Goal: Task Accomplishment & Management: Manage account settings

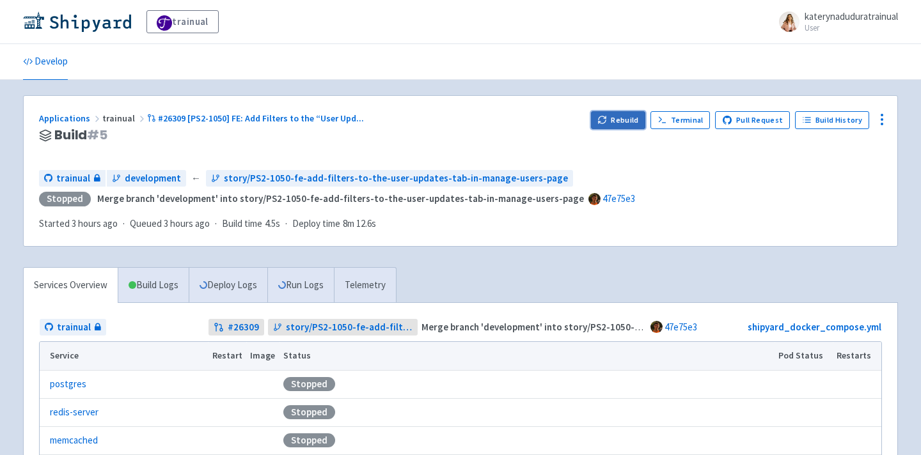
click at [625, 120] on button "Rebuild" at bounding box center [618, 120] width 55 height 18
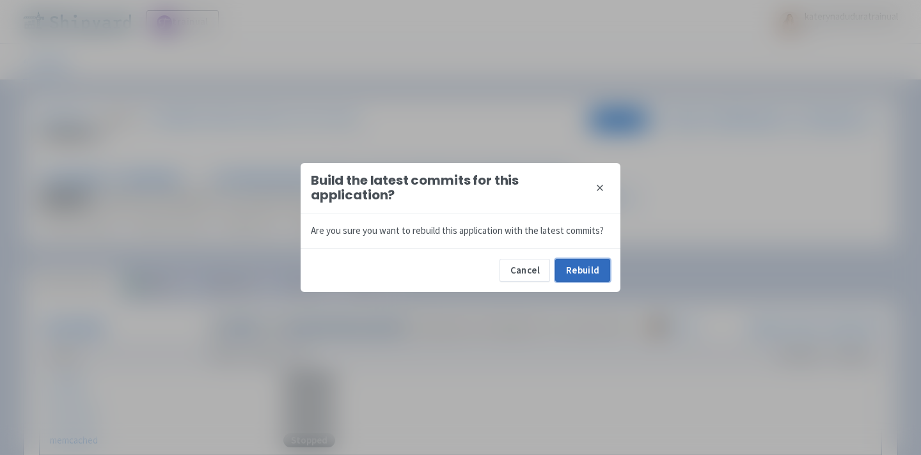
click at [588, 262] on button "Rebuild" at bounding box center [582, 270] width 55 height 23
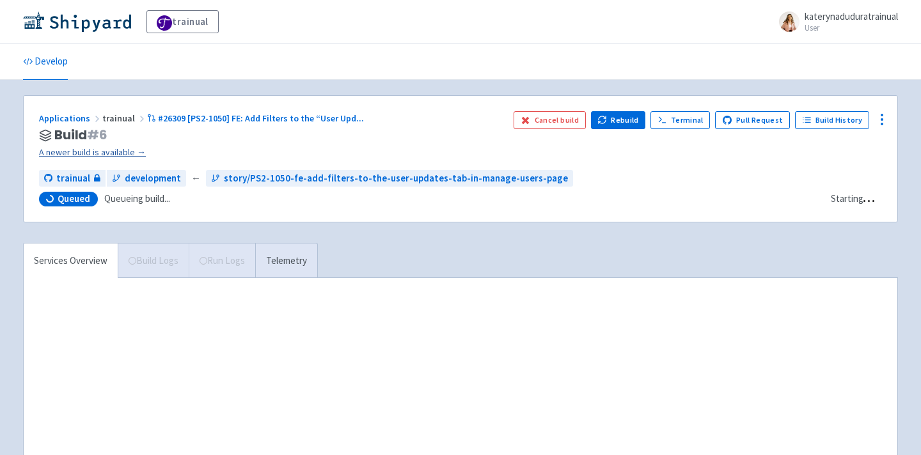
click at [120, 157] on link "A newer build is available →" at bounding box center [271, 152] width 464 height 15
click at [83, 155] on link "A newer build is available →" at bounding box center [271, 152] width 464 height 15
click at [100, 152] on link "A newer build is available →" at bounding box center [271, 152] width 464 height 15
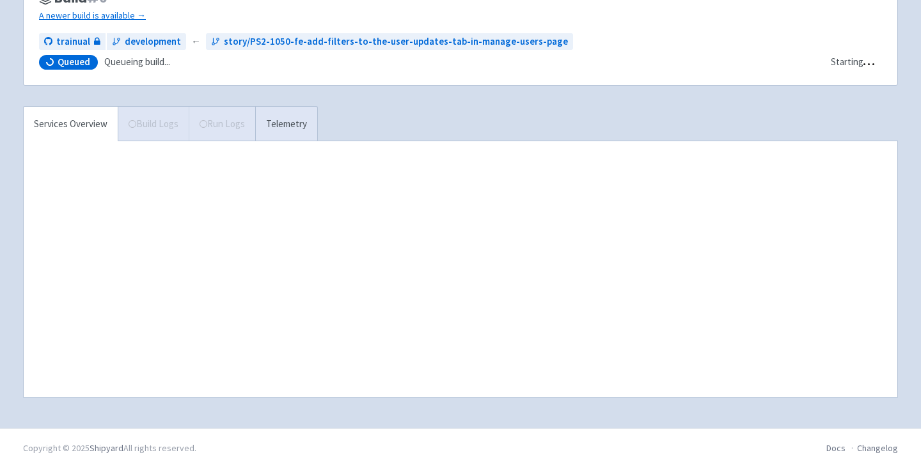
scroll to position [150, 0]
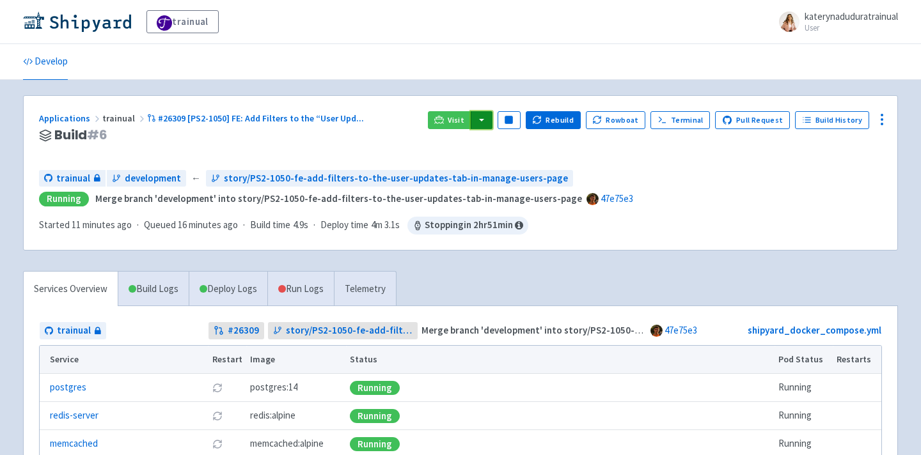
click at [492, 121] on button "button" at bounding box center [482, 120] width 22 height 18
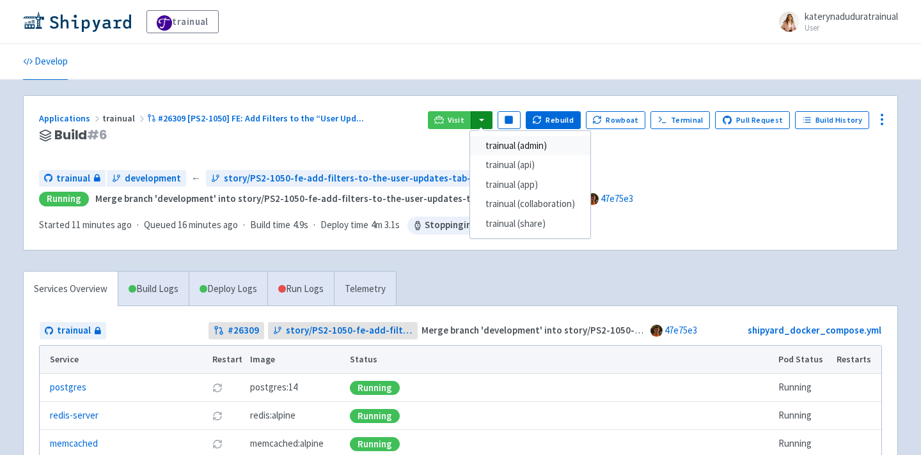
click at [524, 147] on link "trainual (admin)" at bounding box center [530, 146] width 120 height 20
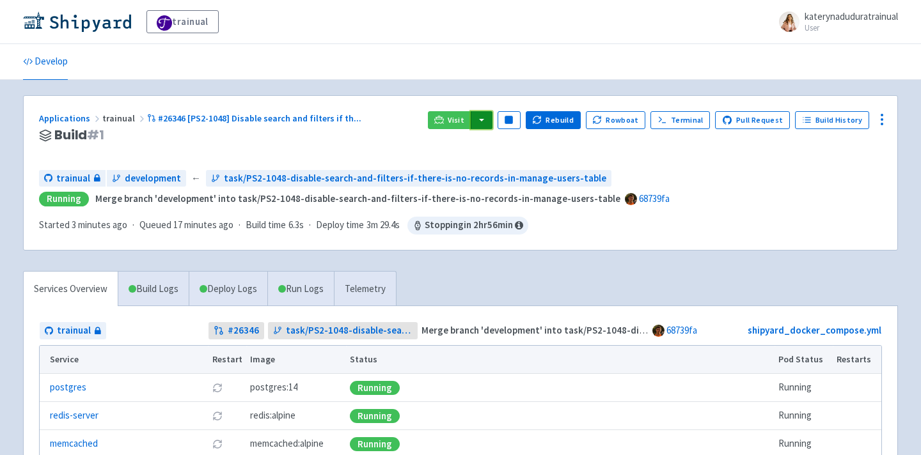
click at [492, 120] on button "button" at bounding box center [482, 120] width 22 height 18
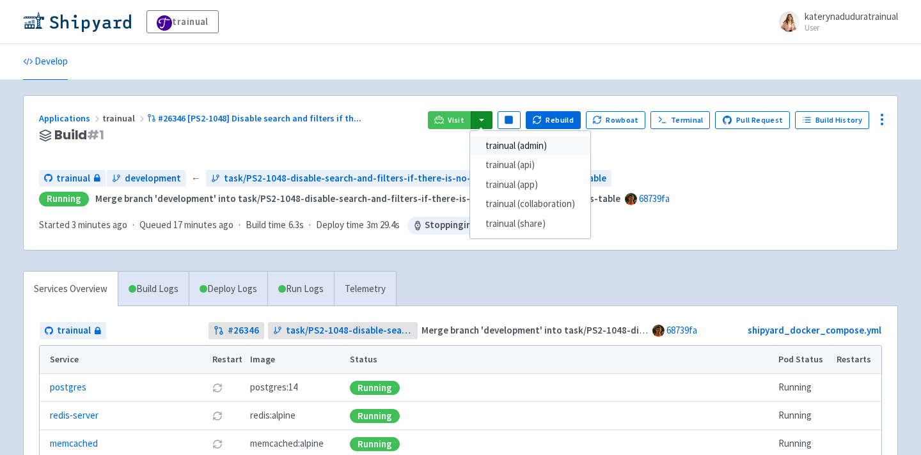
click at [539, 144] on link "trainual (admin)" at bounding box center [530, 146] width 120 height 20
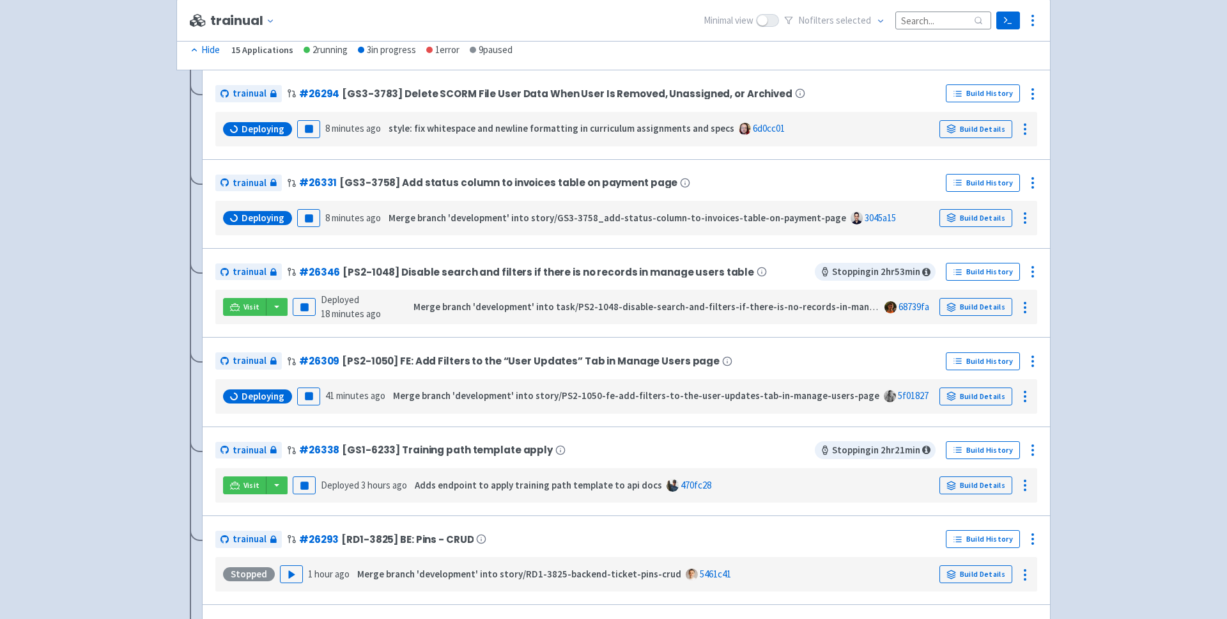
scroll to position [389, 0]
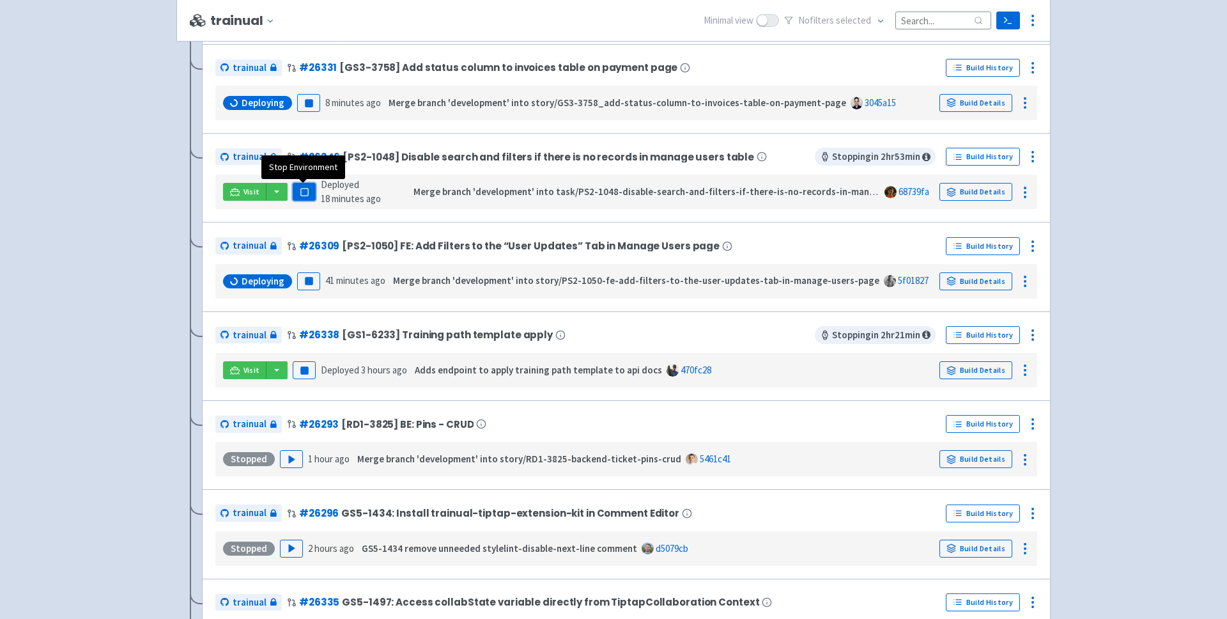
click at [304, 192] on rect "button" at bounding box center [303, 192] width 7 height 7
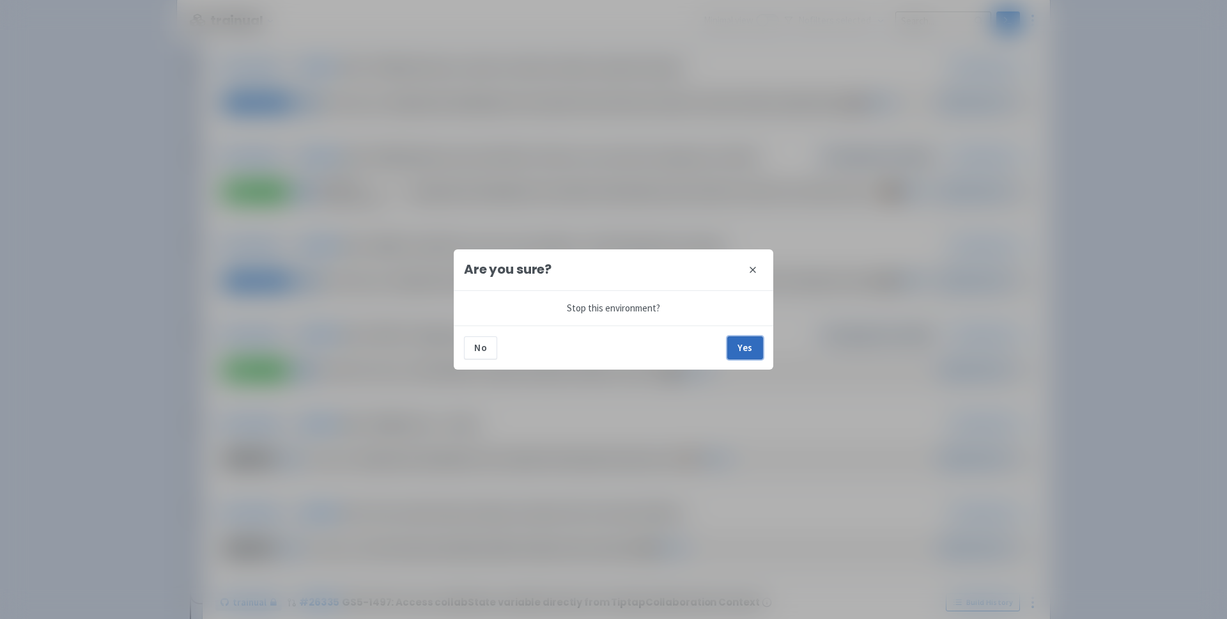
click at [746, 353] on button "Yes" at bounding box center [745, 347] width 36 height 23
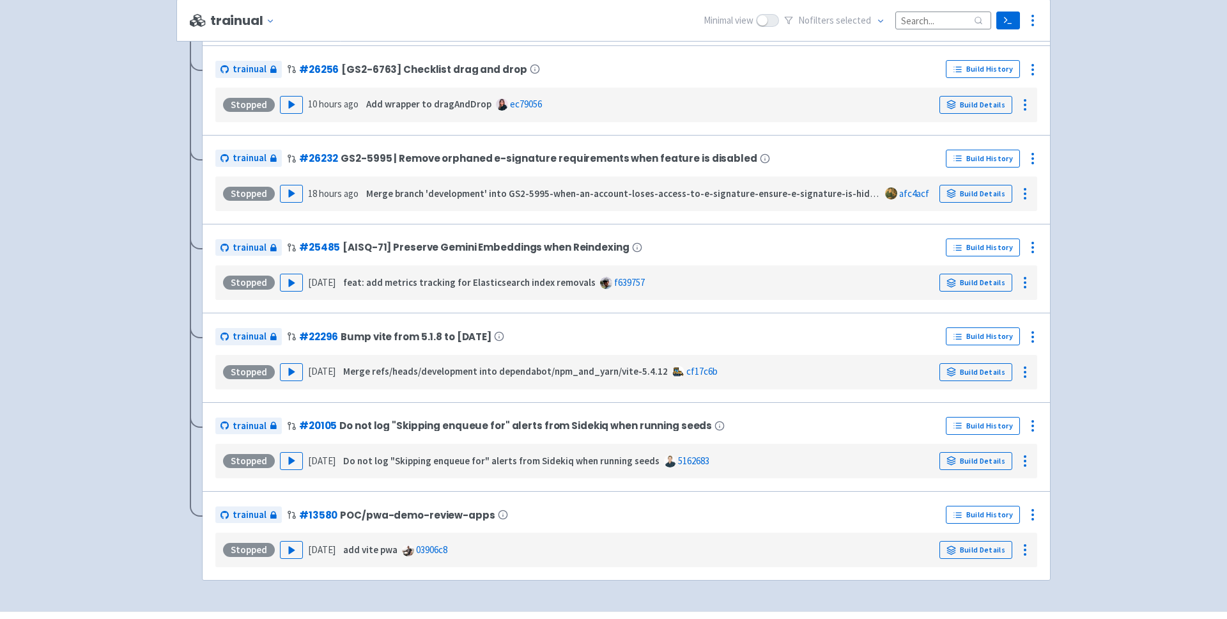
scroll to position [1043, 0]
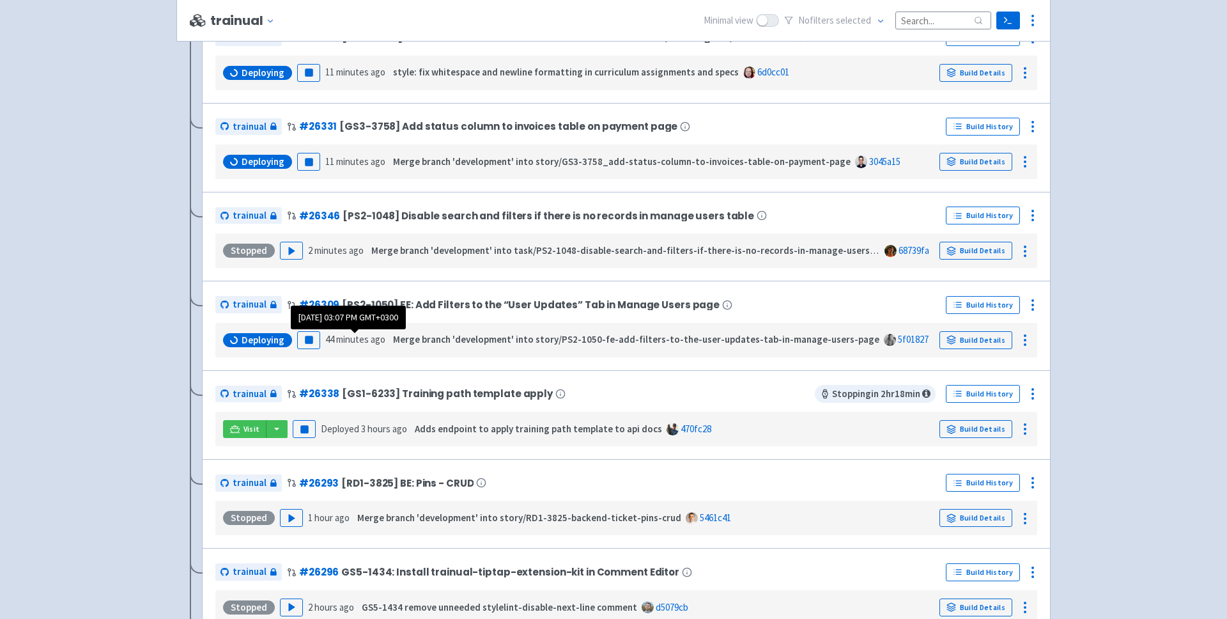
scroll to position [346, 0]
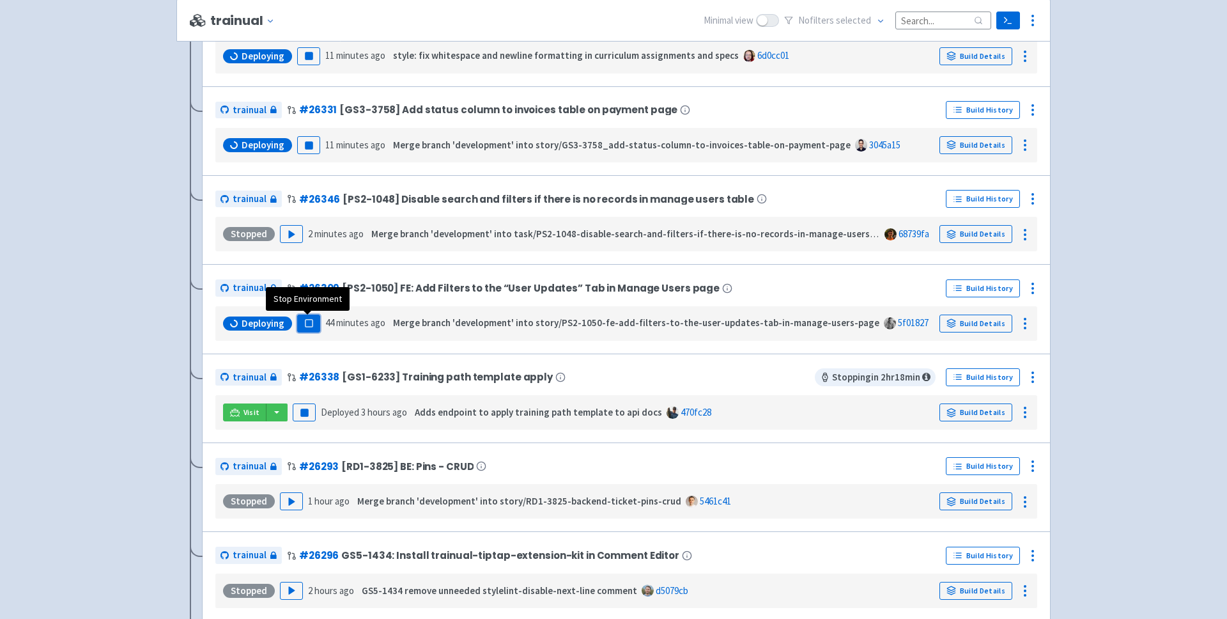
click at [307, 325] on rect "button" at bounding box center [308, 323] width 7 height 7
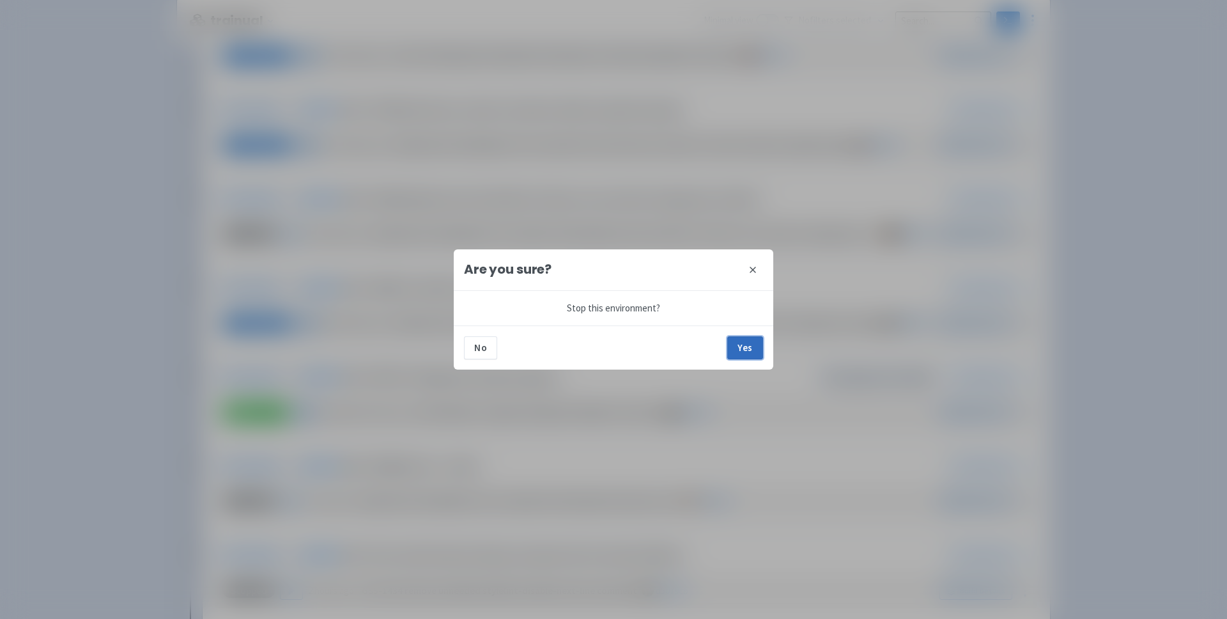
click at [737, 340] on button "Yes" at bounding box center [745, 347] width 36 height 23
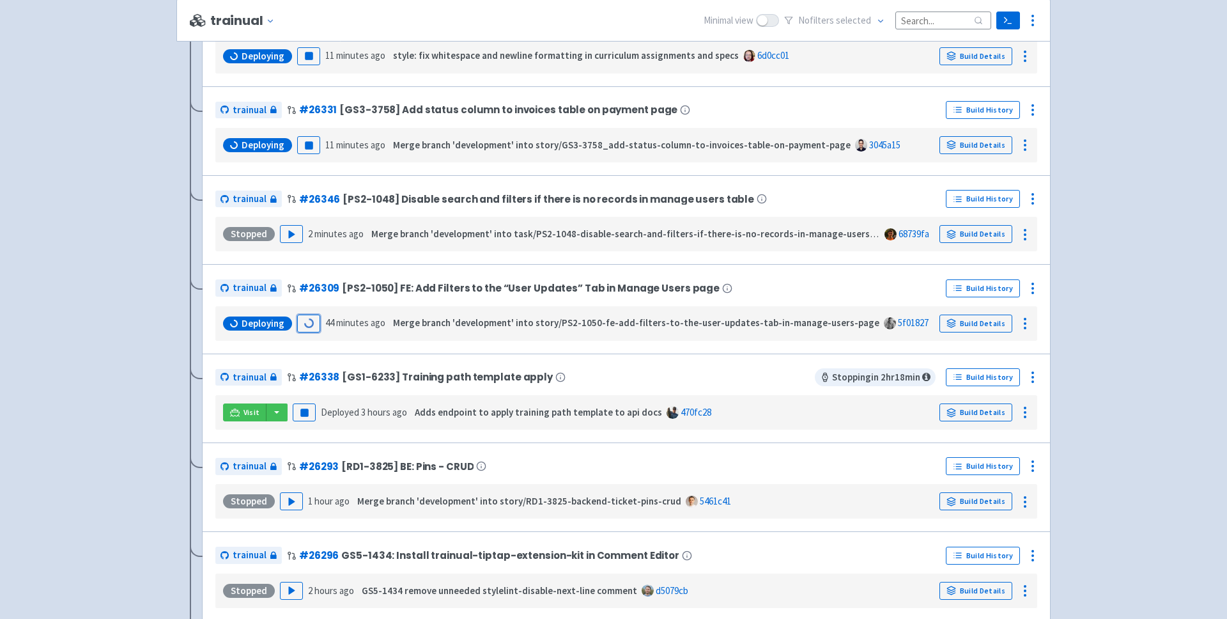
scroll to position [384, 0]
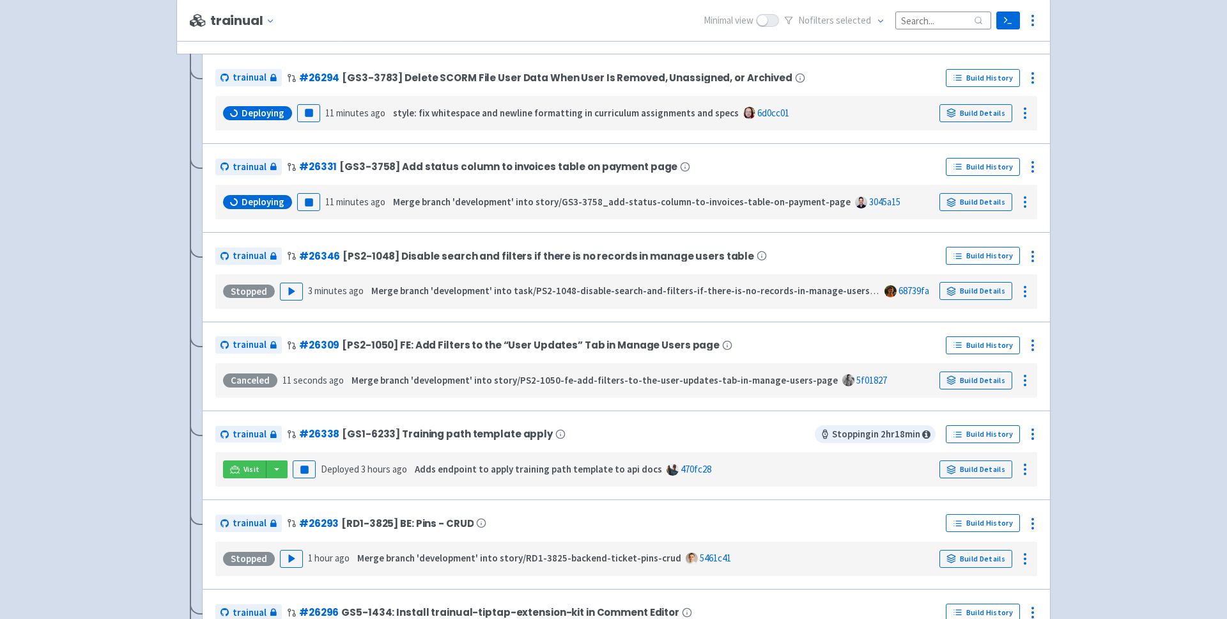
scroll to position [296, 0]
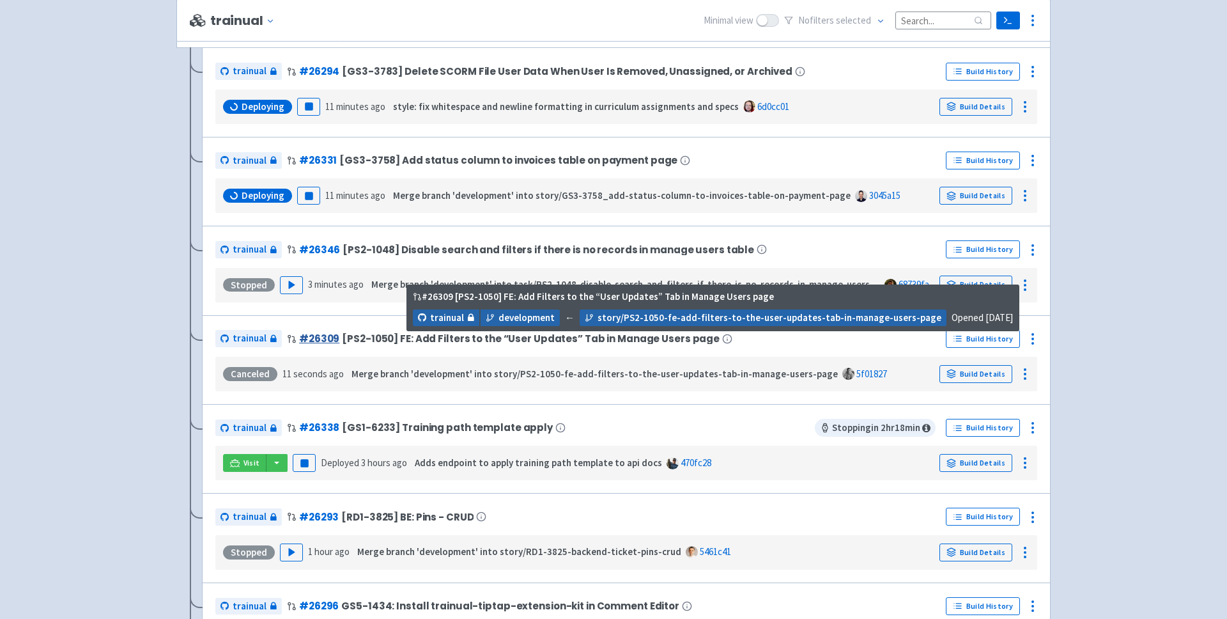
click at [324, 338] on link "# 26309" at bounding box center [319, 338] width 40 height 13
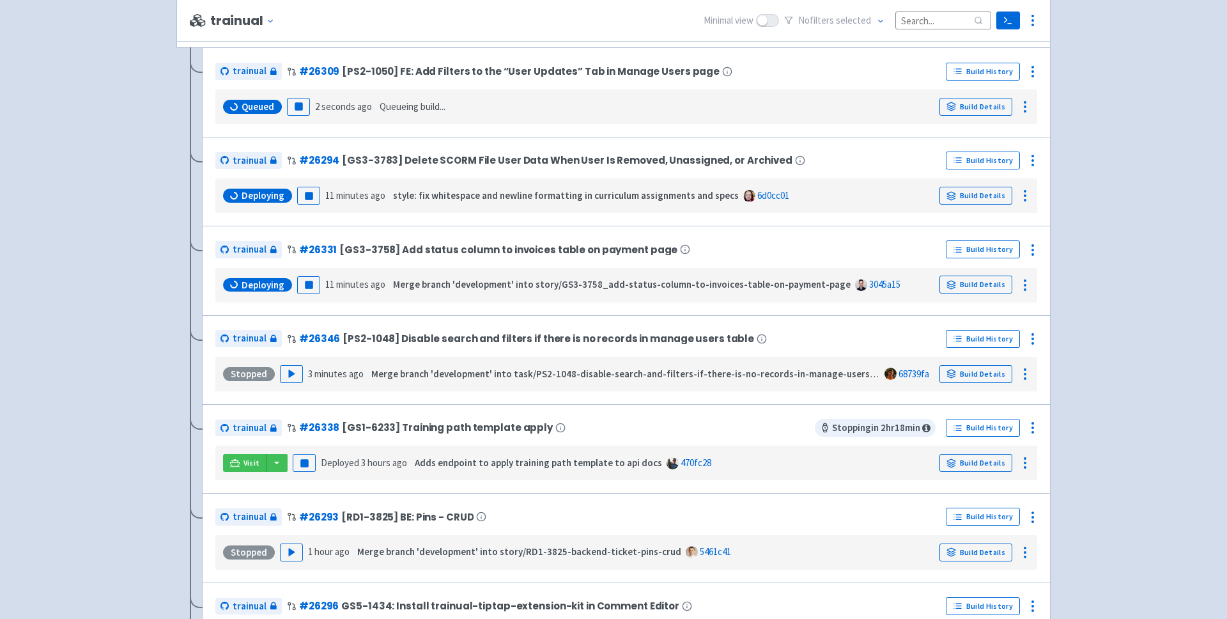
click at [1091, 262] on div "trainual View Organizations katerynaduduratrainual User Profile Sign out Develop" at bounding box center [613, 515] width 1227 height 1622
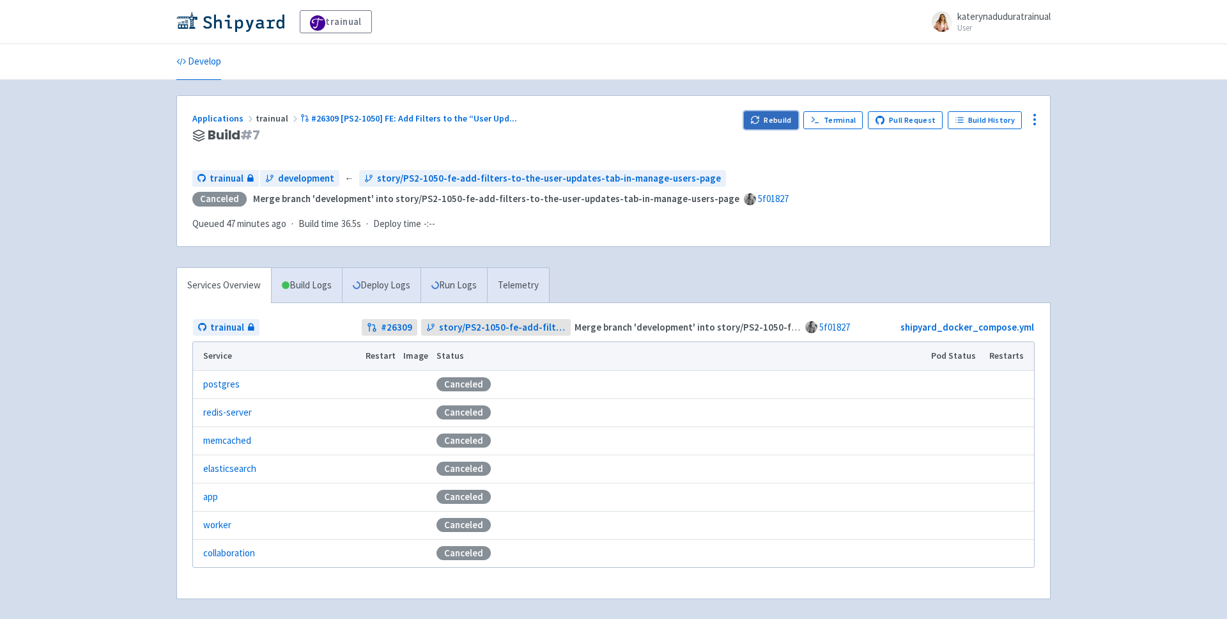
click at [777, 121] on button "Rebuild" at bounding box center [771, 120] width 55 height 18
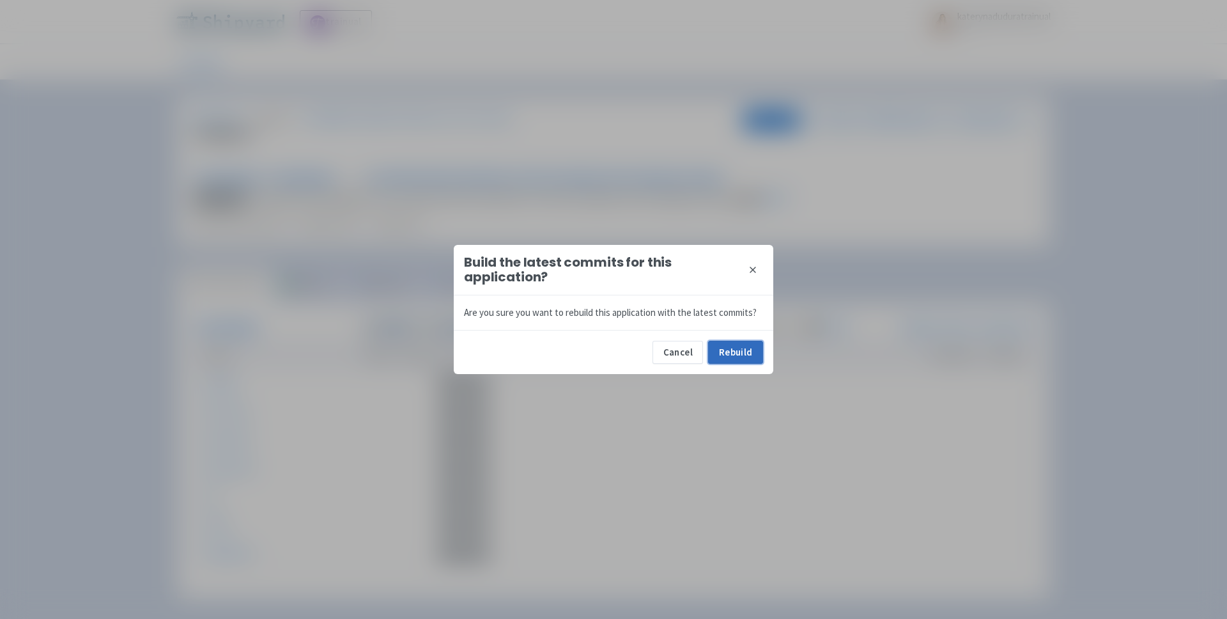
click at [733, 354] on button "Rebuild" at bounding box center [735, 352] width 55 height 23
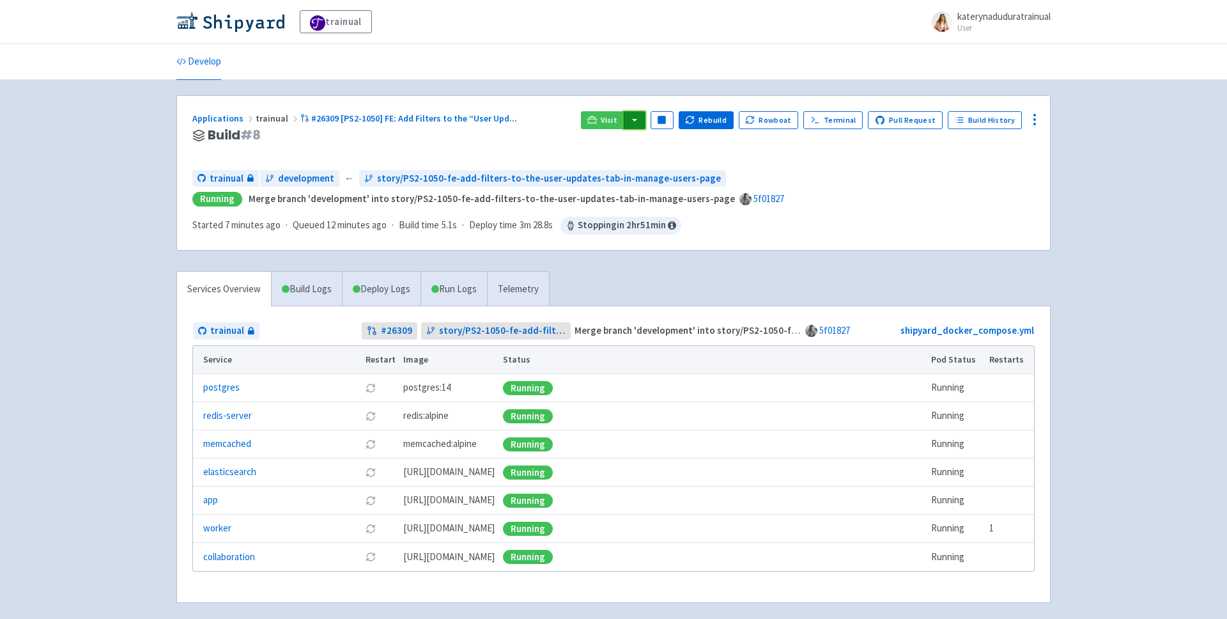
click at [642, 125] on button "button" at bounding box center [635, 120] width 22 height 18
click at [685, 140] on link "trainual (admin)" at bounding box center [683, 146] width 120 height 20
click at [672, 113] on button "Pause" at bounding box center [662, 120] width 23 height 18
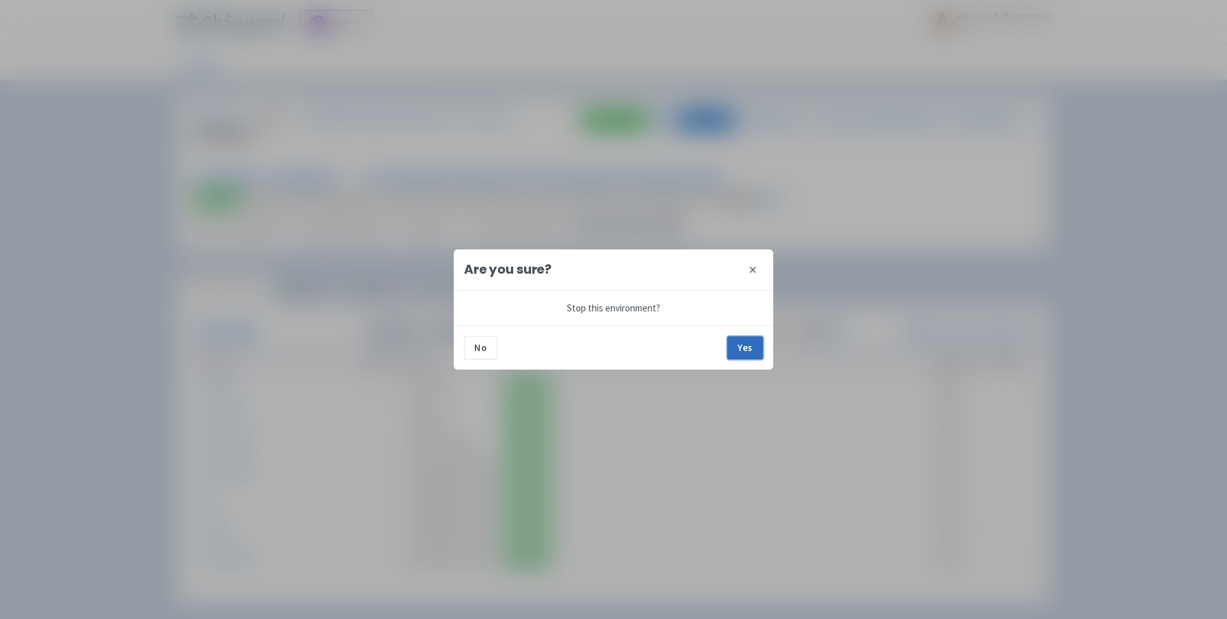
click at [740, 351] on button "Yes" at bounding box center [745, 347] width 36 height 23
